Goal: Transaction & Acquisition: Purchase product/service

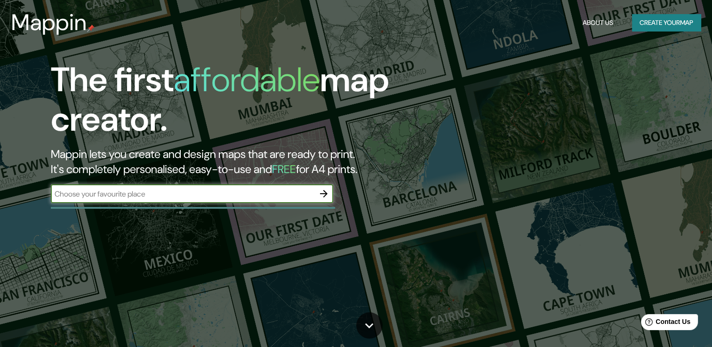
click at [144, 196] on input "text" at bounding box center [183, 194] width 264 height 11
click at [142, 191] on input "text" at bounding box center [183, 194] width 264 height 11
type input "[GEOGRAPHIC_DATA]"
click at [324, 190] on icon "button" at bounding box center [323, 193] width 11 height 11
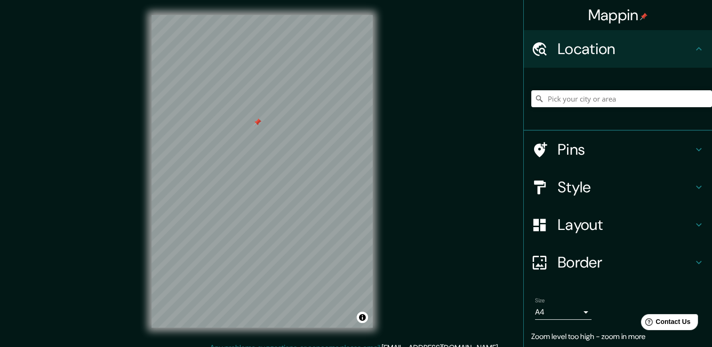
click at [261, 126] on div at bounding box center [258, 123] width 8 height 8
click at [257, 120] on div at bounding box center [258, 123] width 8 height 8
click at [275, 183] on div at bounding box center [276, 184] width 8 height 8
click at [559, 143] on h4 "Pins" at bounding box center [626, 149] width 136 height 19
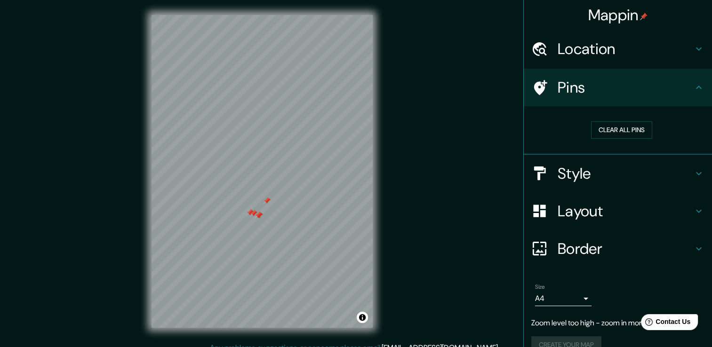
click at [624, 90] on h4 "Pins" at bounding box center [626, 87] width 136 height 19
click at [278, 209] on div at bounding box center [278, 206] width 8 height 8
click at [270, 211] on div at bounding box center [270, 210] width 8 height 8
click at [250, 224] on div at bounding box center [249, 226] width 8 height 8
click at [240, 241] on div at bounding box center [241, 240] width 8 height 8
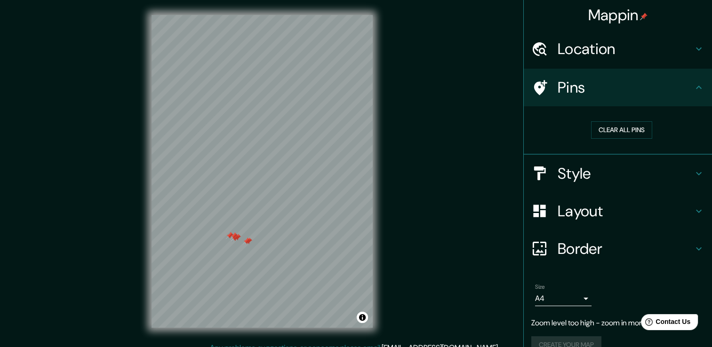
click at [234, 238] on div at bounding box center [234, 236] width 8 height 8
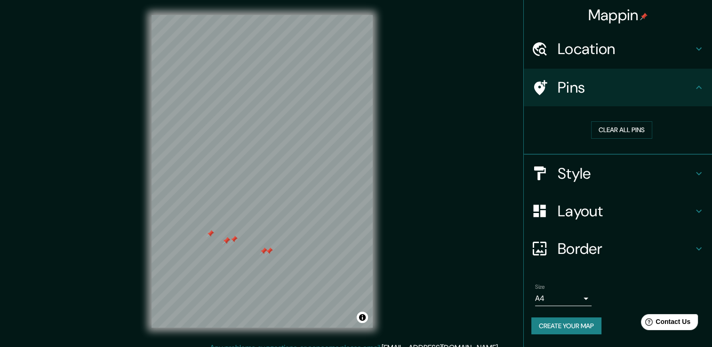
click at [233, 238] on div at bounding box center [234, 240] width 8 height 8
click at [226, 243] on div at bounding box center [227, 241] width 8 height 8
click at [276, 253] on div at bounding box center [274, 252] width 8 height 8
click at [272, 253] on div at bounding box center [269, 252] width 8 height 8
click at [265, 253] on div at bounding box center [264, 252] width 8 height 8
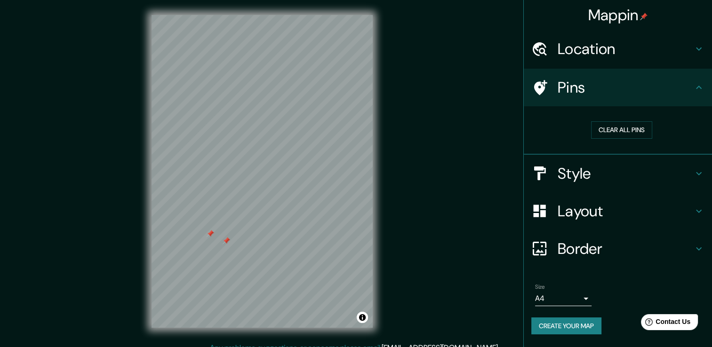
click at [226, 244] on div at bounding box center [227, 241] width 8 height 8
click at [209, 232] on div at bounding box center [211, 234] width 8 height 8
click at [631, 247] on h4 "Border" at bounding box center [626, 249] width 136 height 19
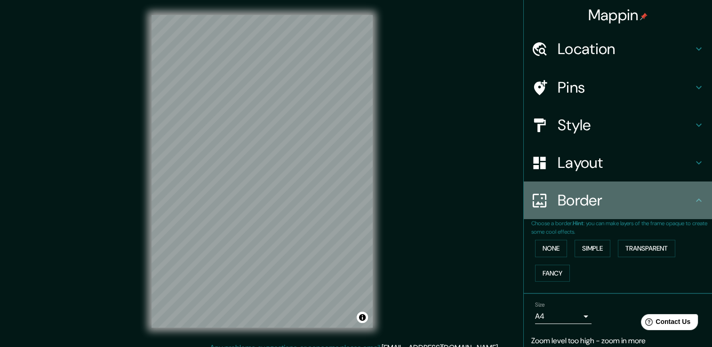
click at [650, 212] on div "Border" at bounding box center [618, 201] width 188 height 38
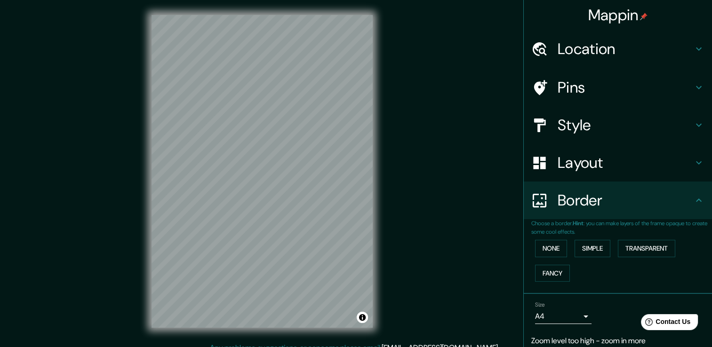
click at [634, 167] on h4 "Layout" at bounding box center [626, 162] width 136 height 19
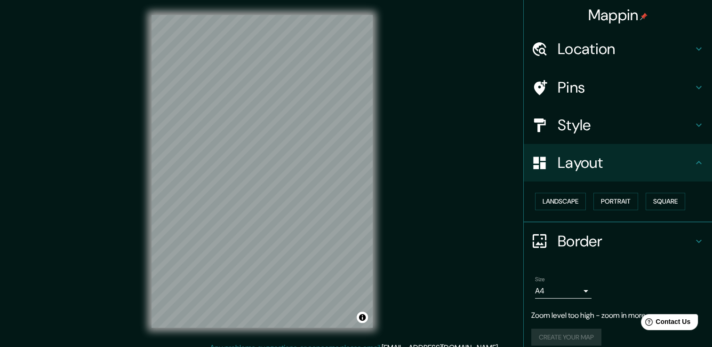
click at [603, 61] on div "Location" at bounding box center [618, 49] width 188 height 38
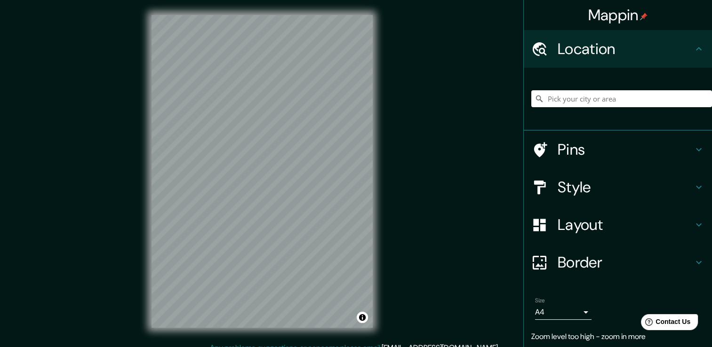
click at [588, 91] on input "Pick your city or area" at bounding box center [621, 98] width 181 height 17
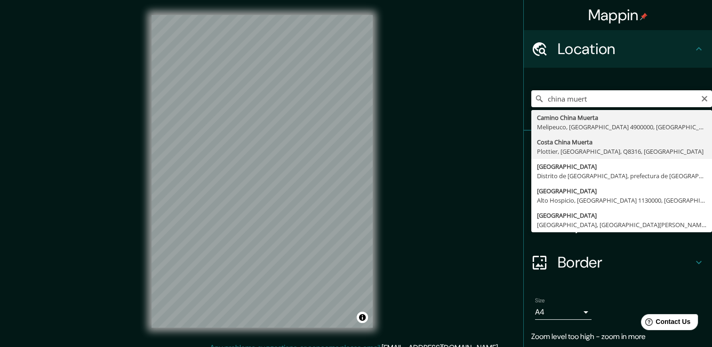
type input "Costa China Muerta, Plottier, [GEOGRAPHIC_DATA], Q8316, [GEOGRAPHIC_DATA]"
click at [582, 146] on h4 "Pins" at bounding box center [626, 149] width 136 height 19
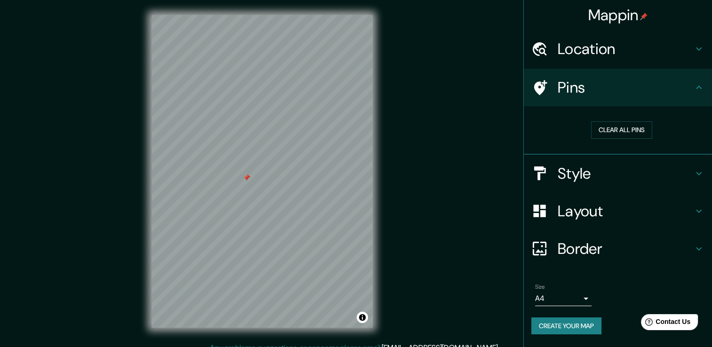
click at [246, 180] on div at bounding box center [247, 178] width 8 height 8
click at [251, 180] on div at bounding box center [251, 177] width 8 height 8
click at [256, 177] on div at bounding box center [255, 176] width 8 height 8
click at [190, 142] on div at bounding box center [188, 141] width 8 height 8
click at [597, 214] on h4 "Layout" at bounding box center [626, 211] width 136 height 19
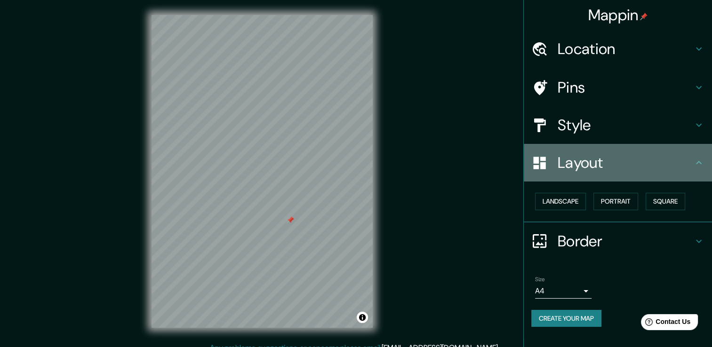
click at [585, 157] on h4 "Layout" at bounding box center [626, 162] width 136 height 19
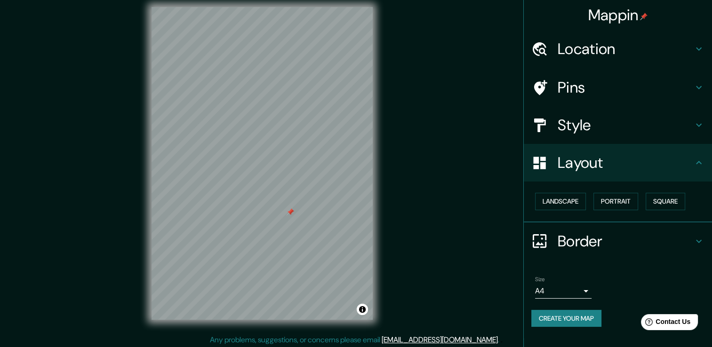
scroll to position [10, 0]
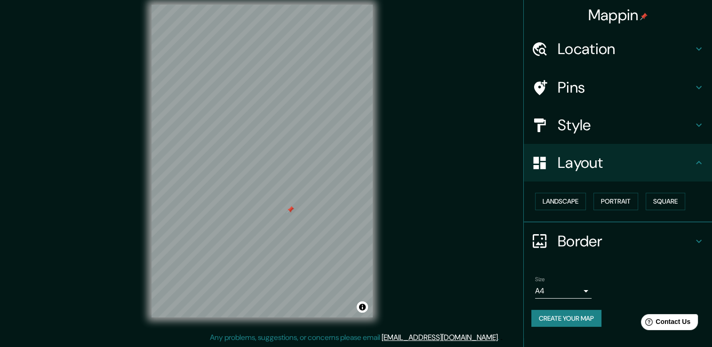
click at [567, 310] on button "Create your map" at bounding box center [566, 318] width 70 height 17
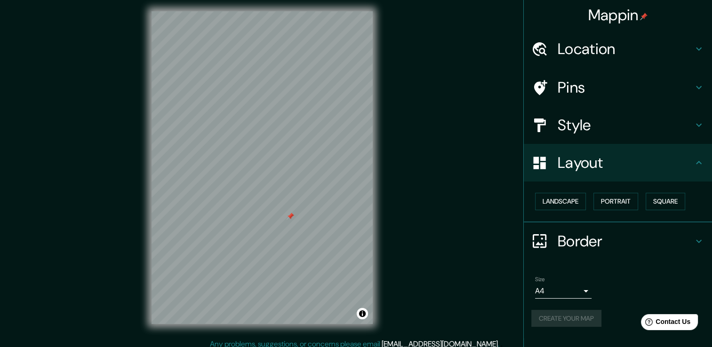
scroll to position [0, 0]
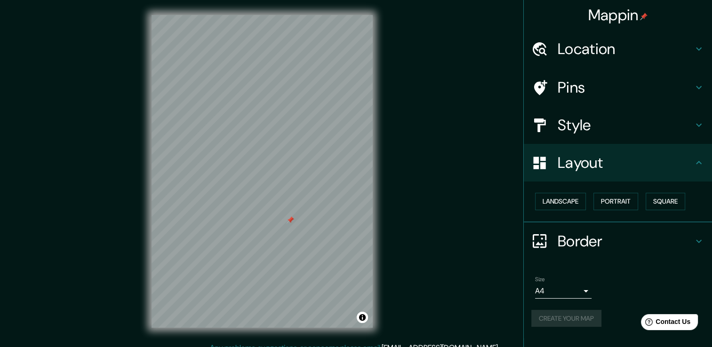
click at [556, 291] on body "Mappin Location [GEOGRAPHIC_DATA] [GEOGRAPHIC_DATA], Plottier, [GEOGRAPHIC_DATA…" at bounding box center [356, 173] width 712 height 347
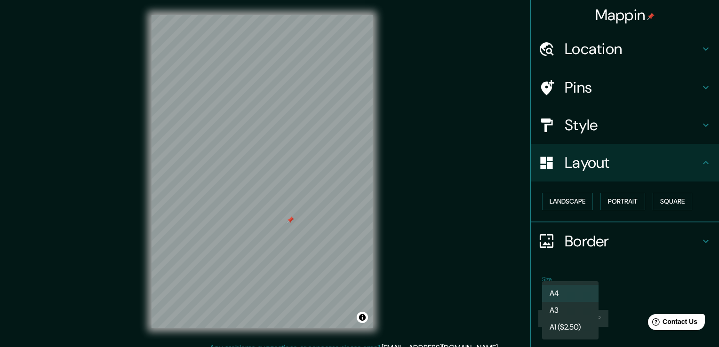
click at [625, 292] on div at bounding box center [359, 173] width 719 height 347
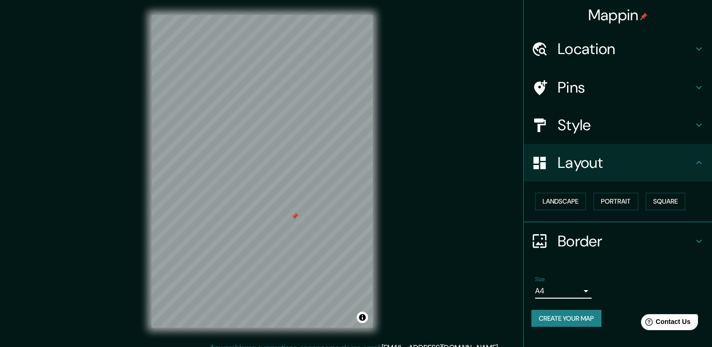
click at [570, 317] on button "Create your map" at bounding box center [566, 318] width 70 height 17
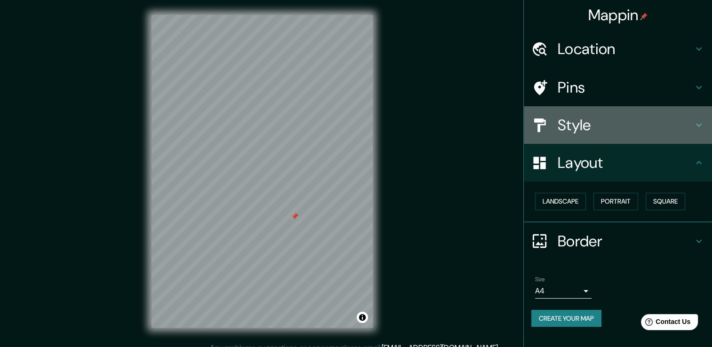
click at [590, 128] on h4 "Style" at bounding box center [626, 125] width 136 height 19
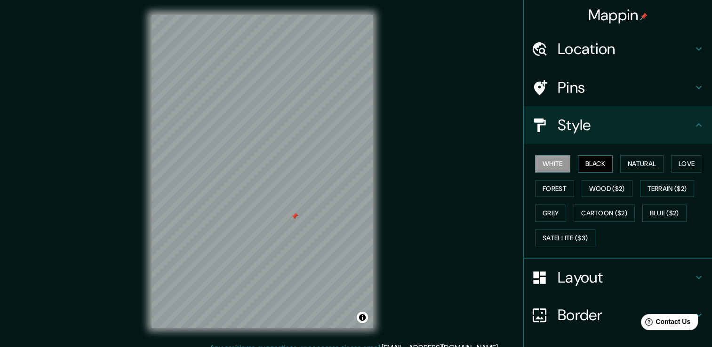
click at [591, 165] on button "Black" at bounding box center [595, 163] width 35 height 17
click at [627, 165] on button "Natural" at bounding box center [641, 163] width 43 height 17
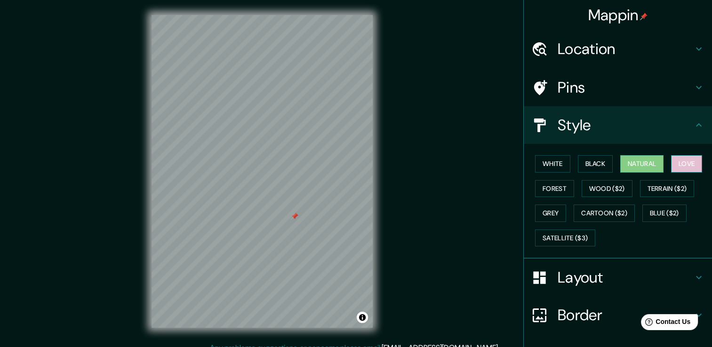
click at [671, 164] on button "Love" at bounding box center [686, 163] width 31 height 17
click at [558, 191] on button "Forest" at bounding box center [554, 188] width 39 height 17
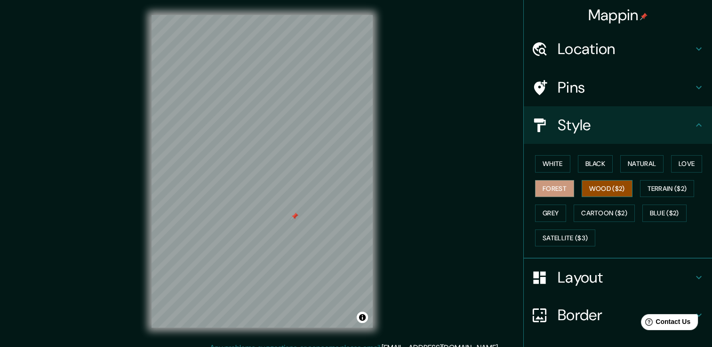
click at [587, 187] on button "Wood ($2)" at bounding box center [607, 188] width 51 height 17
click at [653, 189] on button "Terrain ($2)" at bounding box center [667, 188] width 55 height 17
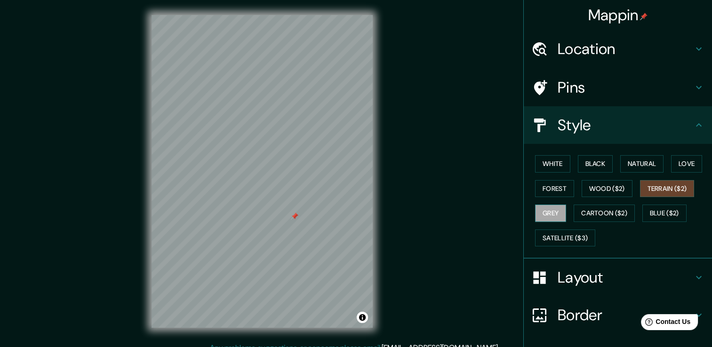
click at [549, 216] on button "Grey" at bounding box center [550, 213] width 31 height 17
click at [600, 215] on button "Cartoon ($2)" at bounding box center [604, 213] width 61 height 17
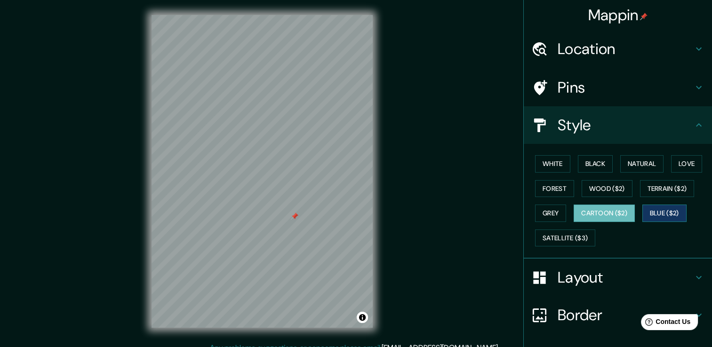
click at [645, 213] on button "Blue ($2)" at bounding box center [664, 213] width 44 height 17
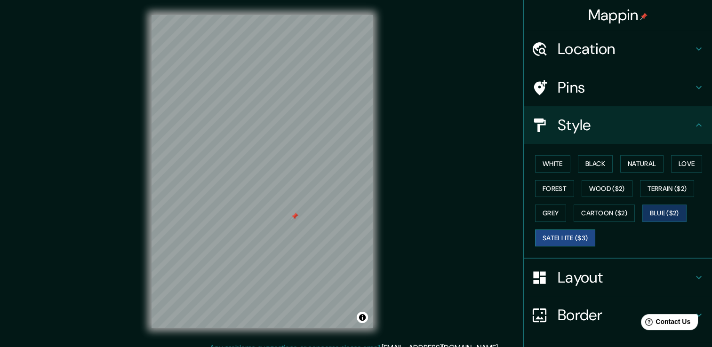
click at [570, 236] on button "Satellite ($3)" at bounding box center [565, 238] width 60 height 17
click at [294, 219] on div at bounding box center [296, 219] width 8 height 8
click at [296, 219] on div at bounding box center [296, 219] width 8 height 8
click at [655, 210] on button "Blue ($2)" at bounding box center [664, 213] width 44 height 17
